Goal: Find contact information: Find contact information

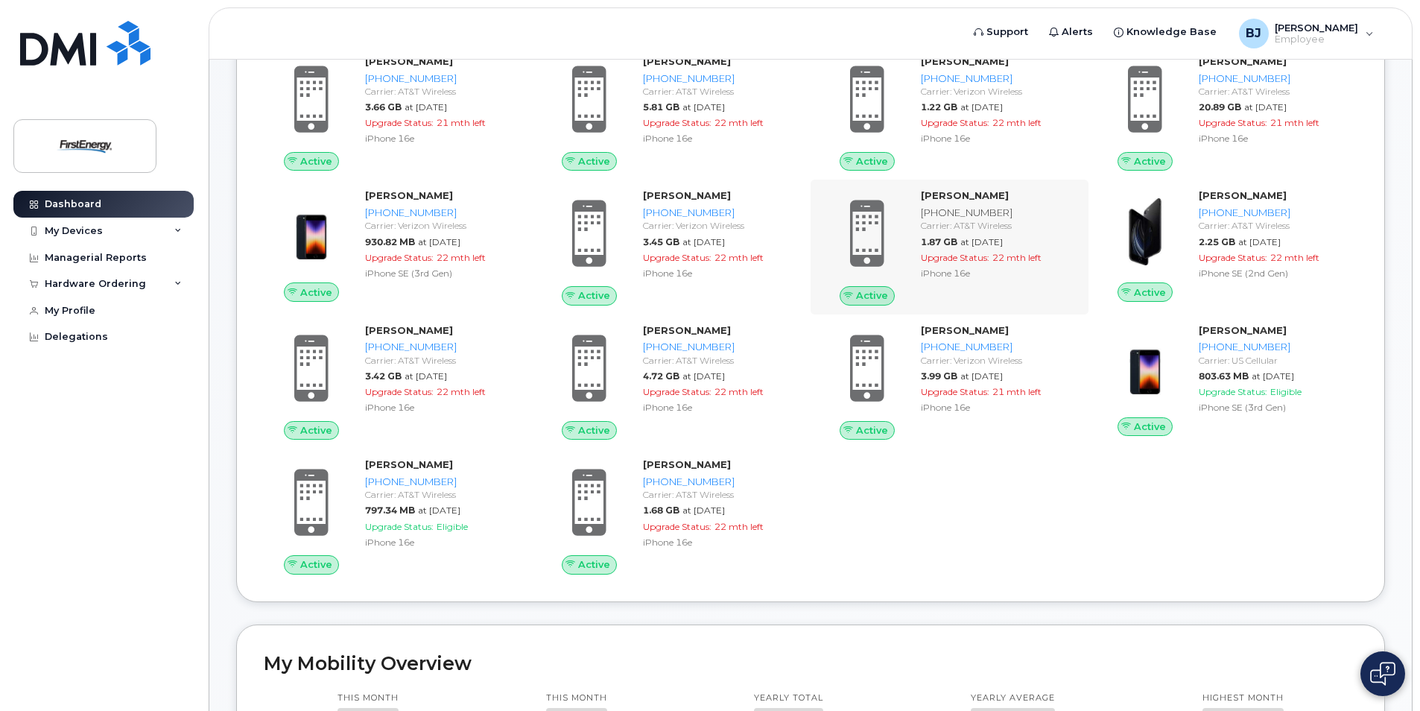
scroll to position [298, 0]
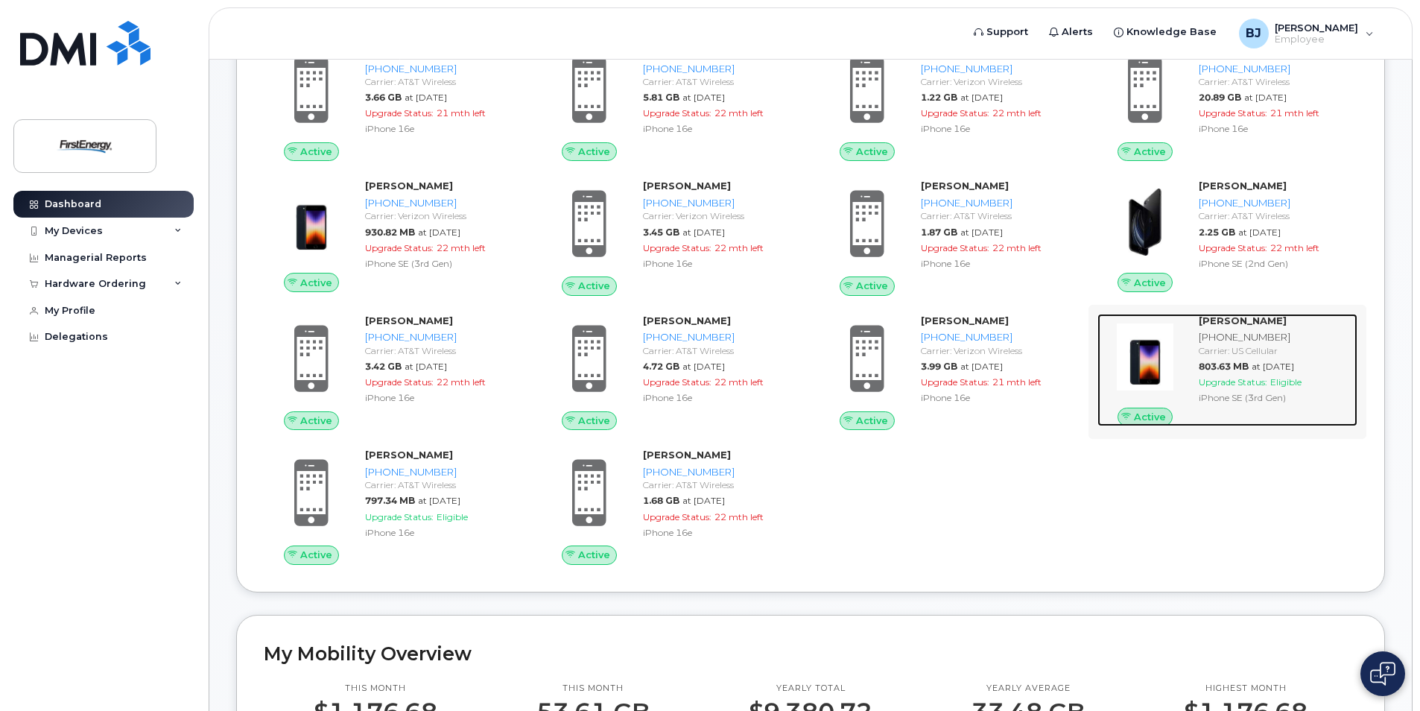
click at [1212, 340] on div "[PHONE_NUMBER]" at bounding box center [1274, 337] width 153 height 14
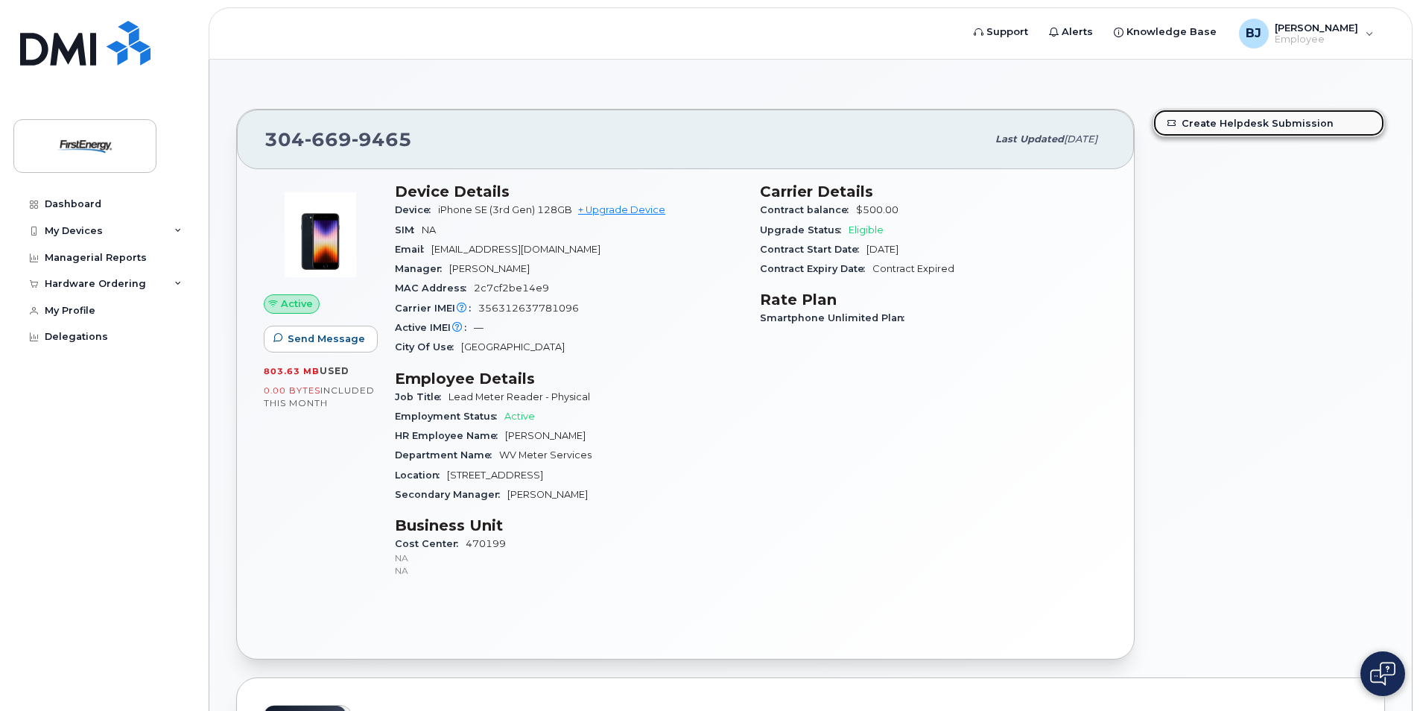
click at [1221, 125] on link "Create Helpdesk Submission" at bounding box center [1268, 122] width 231 height 27
